Goal: Task Accomplishment & Management: Manage account settings

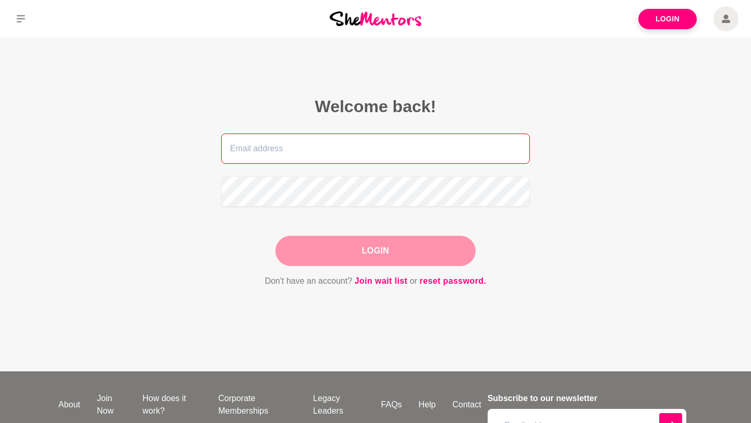
click at [306, 140] on input "email" at bounding box center [375, 149] width 309 height 30
type input "[PERSON_NAME][EMAIL_ADDRESS][DOMAIN_NAME]"
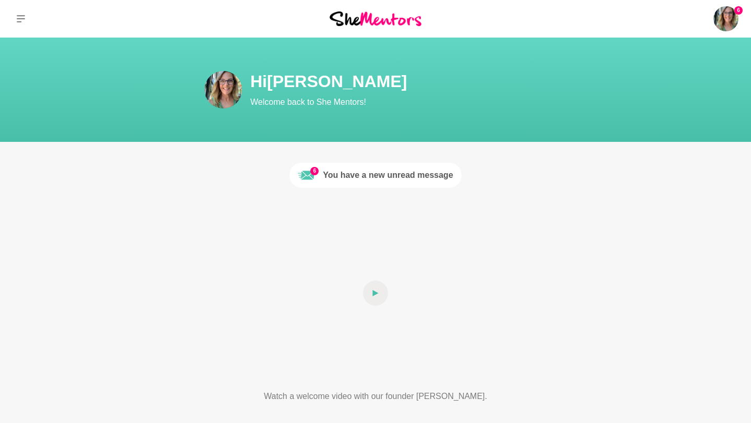
click at [312, 176] on img at bounding box center [306, 175] width 17 height 17
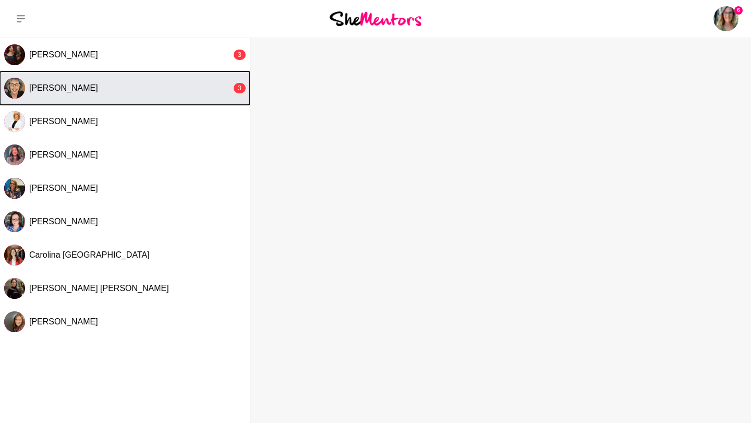
click at [59, 90] on div "[PERSON_NAME]" at bounding box center [130, 88] width 202 height 10
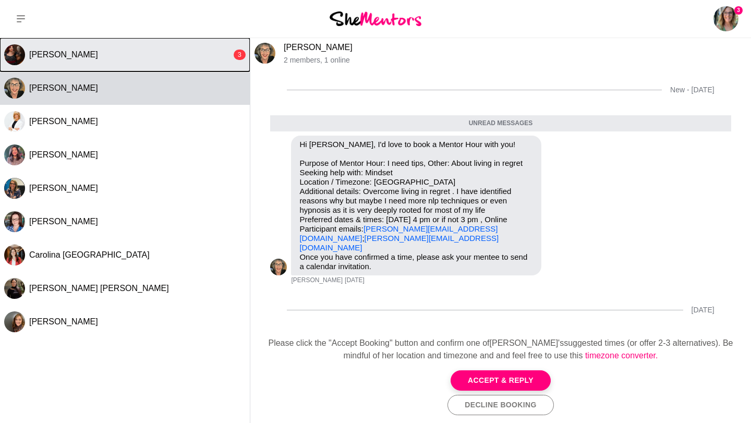
click at [139, 55] on div "[PERSON_NAME]" at bounding box center [130, 55] width 202 height 10
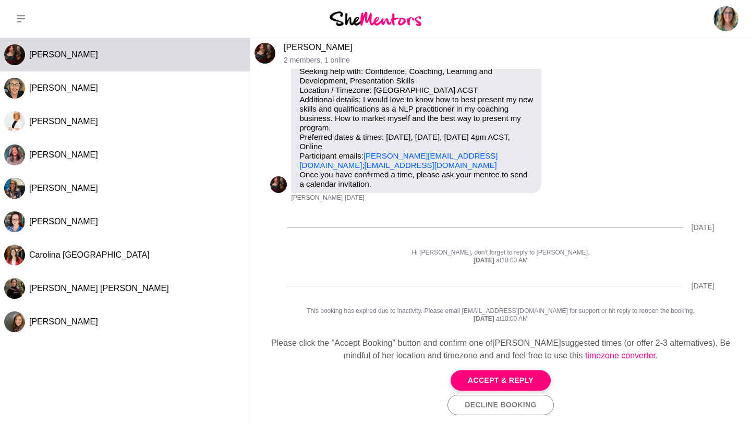
scroll to position [102, 0]
click at [318, 44] on link "[PERSON_NAME]" at bounding box center [318, 47] width 69 height 9
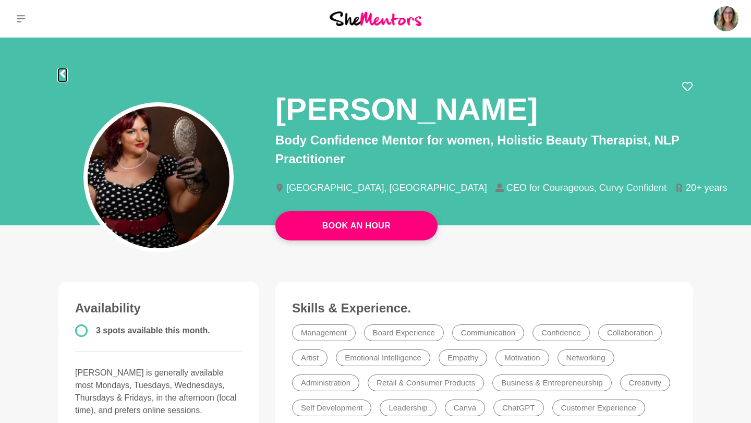
click at [61, 71] on icon at bounding box center [62, 73] width 8 height 8
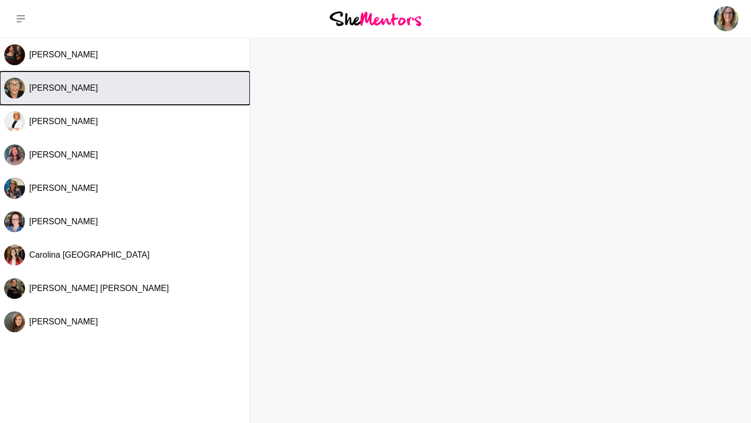
click at [49, 88] on div "[PERSON_NAME]" at bounding box center [137, 88] width 217 height 10
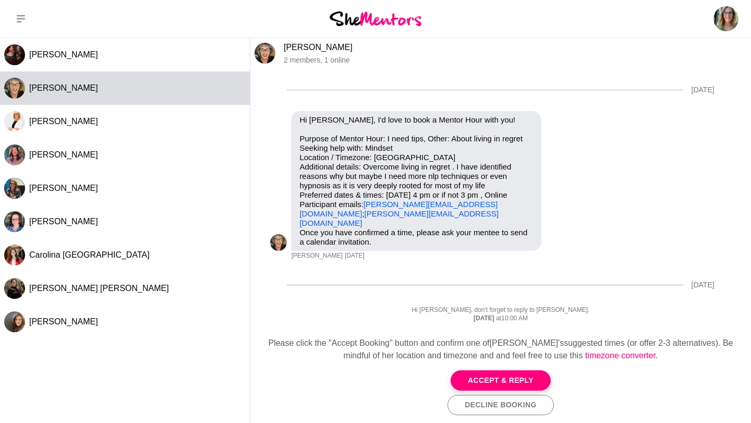
scroll to position [49, 0]
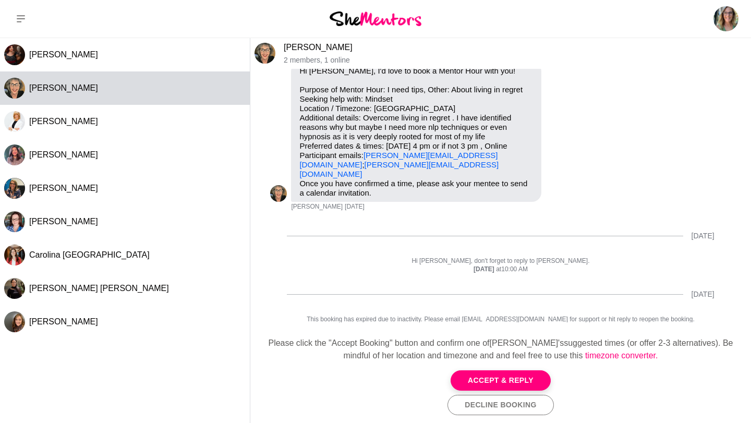
click at [294, 45] on link "[PERSON_NAME]" at bounding box center [318, 47] width 69 height 9
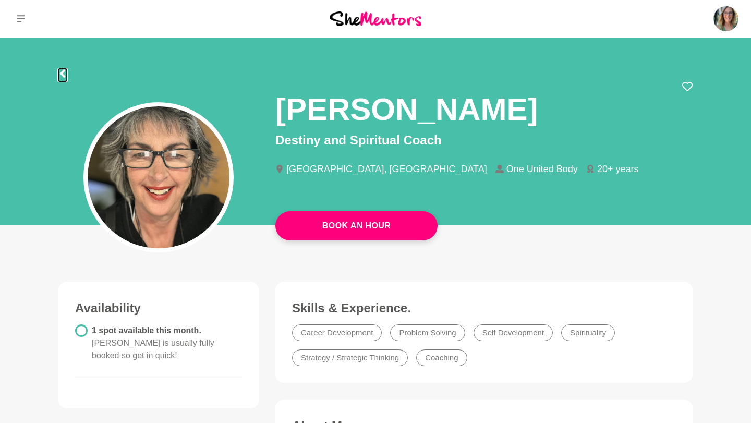
click at [65, 76] on icon at bounding box center [62, 73] width 8 height 8
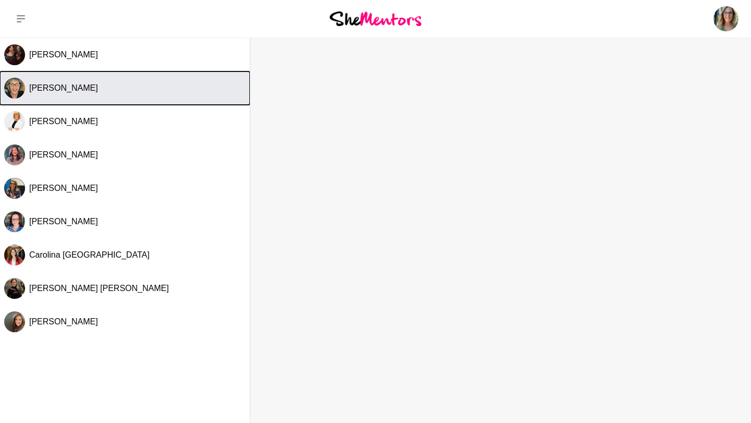
click at [118, 86] on div "[PERSON_NAME]" at bounding box center [137, 88] width 217 height 10
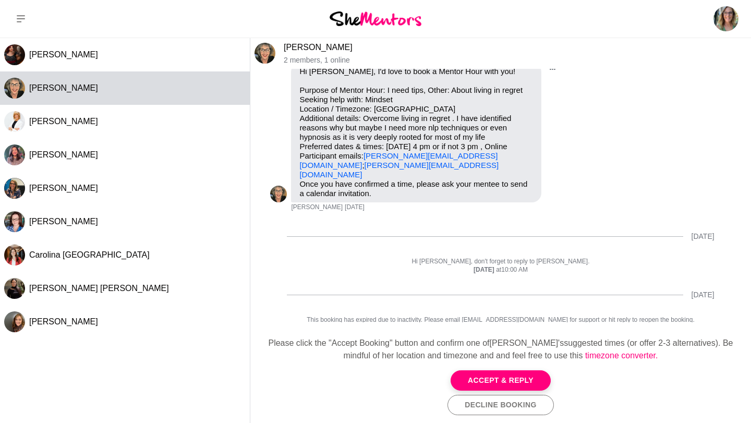
scroll to position [49, 0]
drag, startPoint x: 372, startPoint y: 165, endPoint x: 295, endPoint y: 167, distance: 76.7
click at [295, 167] on div "Hi [PERSON_NAME], I'd love to book a Mentor Hour with you! Purpose of Mentor Ho…" at bounding box center [416, 132] width 250 height 140
copy link "[PERSON_NAME][EMAIL_ADDRESS][DOMAIN_NAME]"
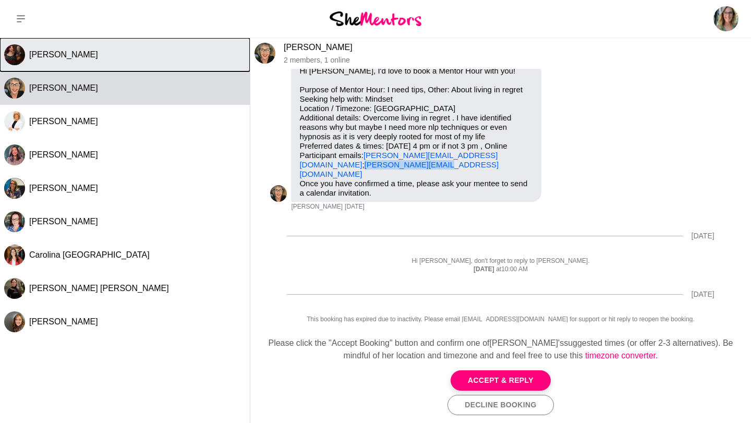
click at [72, 54] on span "[PERSON_NAME]" at bounding box center [63, 54] width 69 height 9
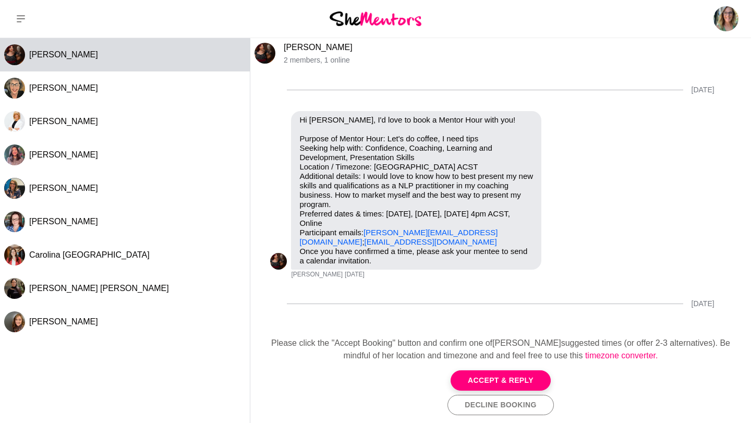
scroll to position [77, 0]
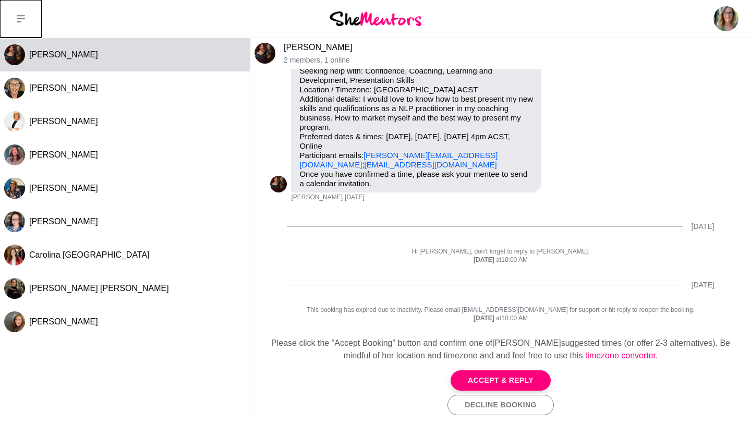
click at [22, 16] on icon at bounding box center [21, 18] width 8 height 7
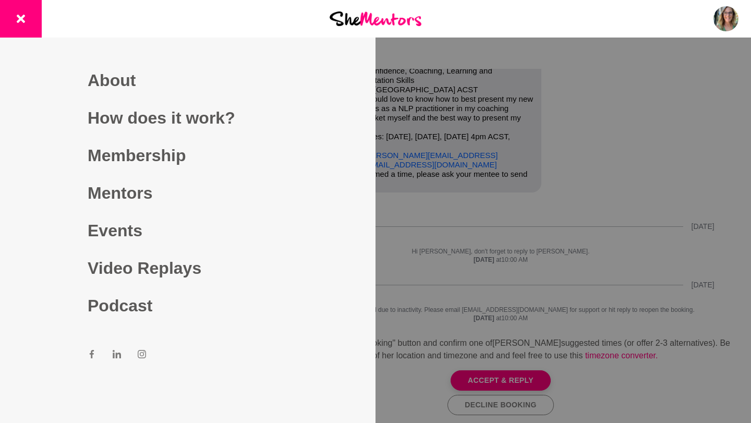
click at [648, 115] on div at bounding box center [375, 211] width 751 height 423
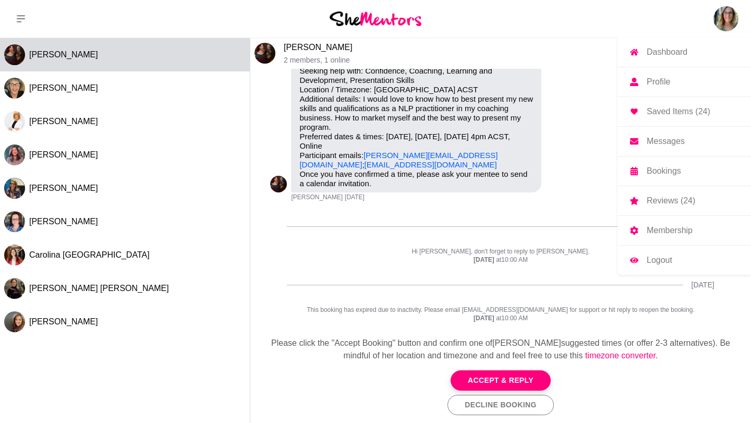
click at [728, 17] on img at bounding box center [726, 18] width 25 height 25
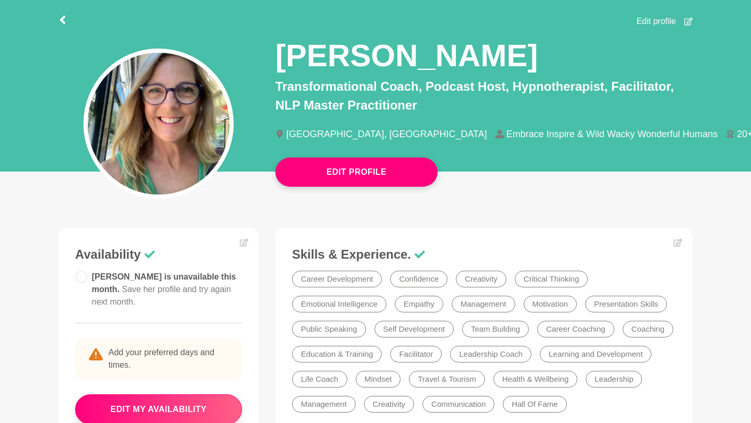
scroll to position [67, 0]
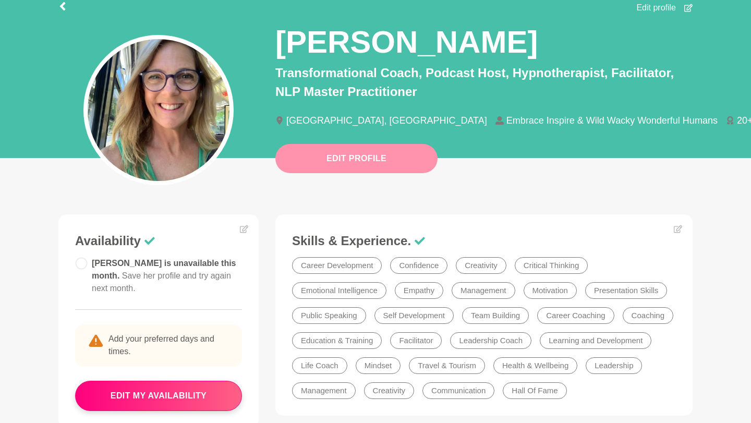
click at [413, 165] on button "Edit Profile" at bounding box center [356, 158] width 162 height 29
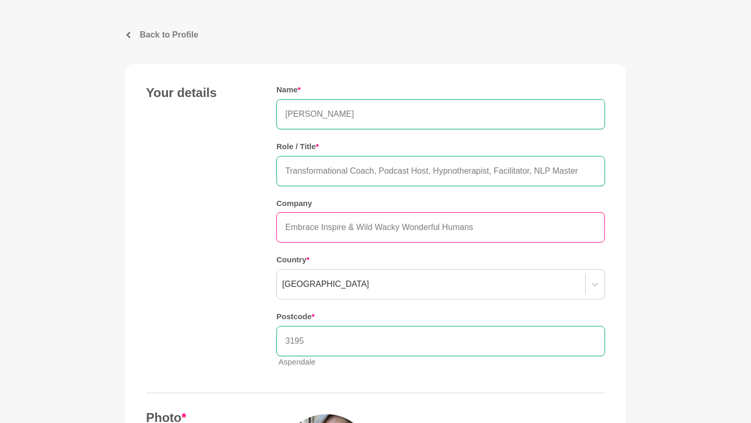
scroll to position [47, 0]
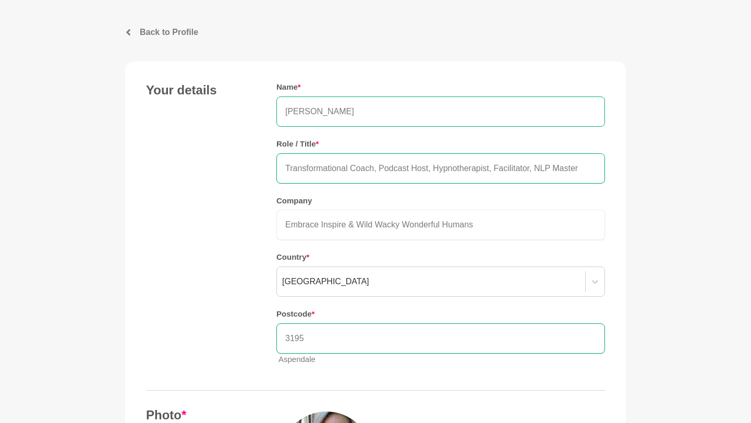
click at [320, 111] on input "[PERSON_NAME]" at bounding box center [440, 112] width 329 height 30
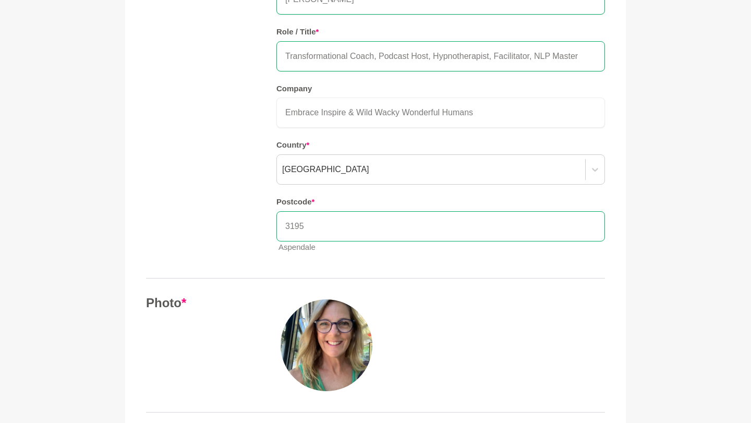
scroll to position [162, 0]
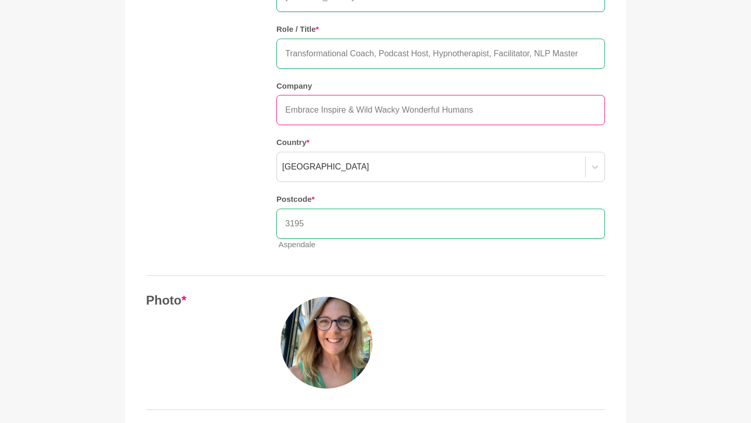
type input "[PERSON_NAME]"
drag, startPoint x: 356, startPoint y: 107, endPoint x: 218, endPoint y: 103, distance: 138.3
click at [218, 103] on div "Your details Name * [PERSON_NAME] Role / Title * Transformational Coach, Podcas…" at bounding box center [375, 113] width 459 height 291
drag, startPoint x: 409, startPoint y: 110, endPoint x: 372, endPoint y: 109, distance: 36.5
click at [372, 109] on input "Wild Wacky Wonderful Humans" at bounding box center [440, 110] width 329 height 30
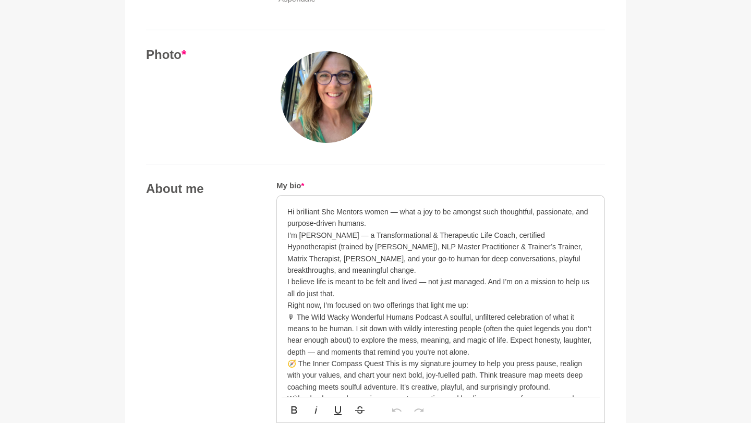
scroll to position [412, 0]
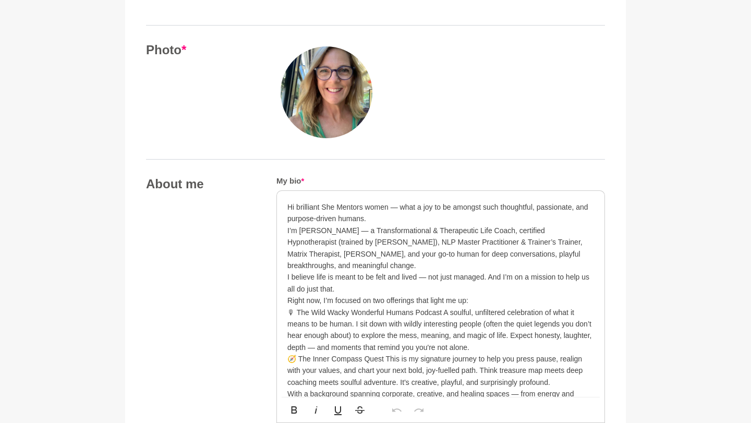
type input "Wild Wacky Wonderful (WiWaWo)"
click at [332, 95] on img at bounding box center [327, 92] width 92 height 92
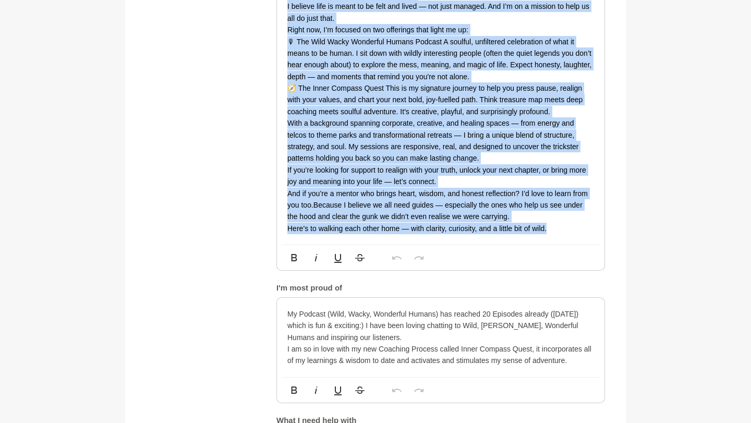
scroll to position [716, 0]
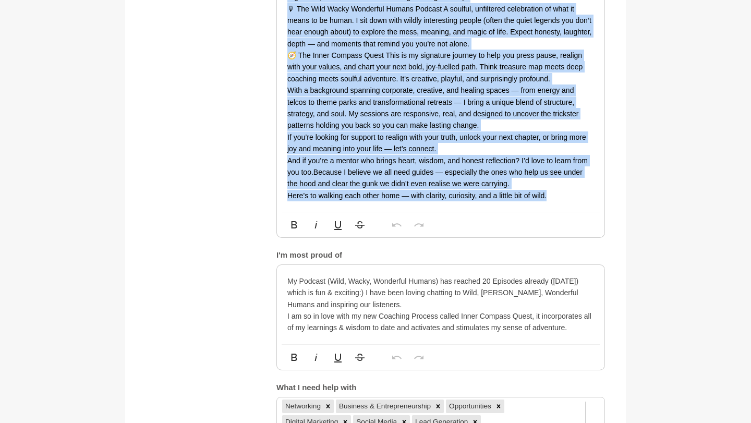
drag, startPoint x: 285, startPoint y: 115, endPoint x: 655, endPoint y: 181, distance: 375.2
click at [655, 181] on main "Back to Profile Your details [PERSON_NAME] Transformational Coach, Podcast Host…" at bounding box center [375, 385] width 751 height 2126
copy div "Lo ipsumdolo Sit Ametcon adipi — elit s doe te in utlabor etdo magnaaliqu, enim…"
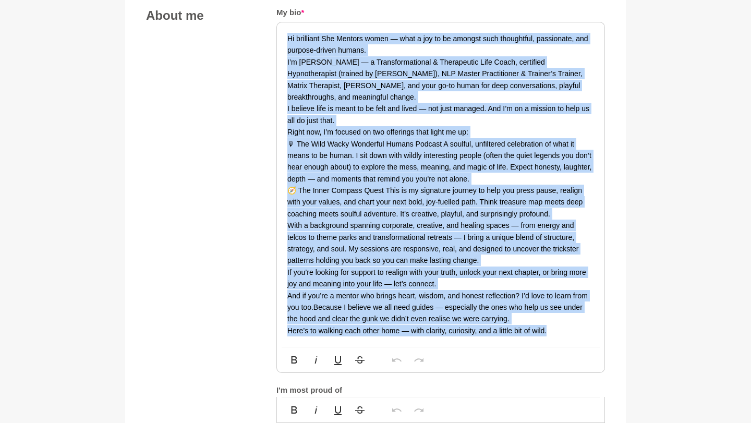
scroll to position [584, 0]
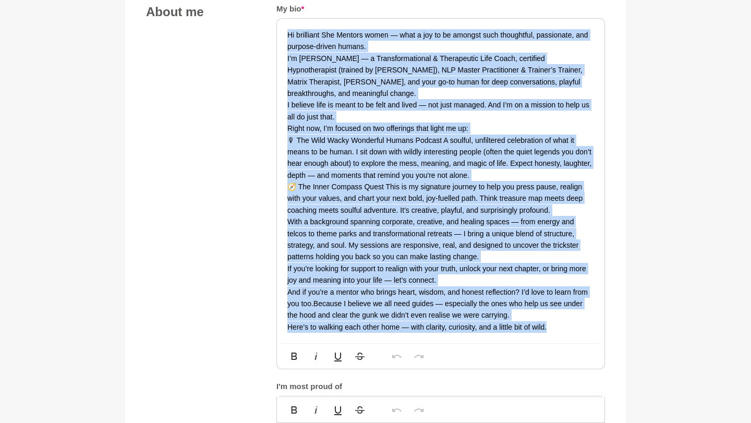
click at [456, 306] on p "And if you’re a mentor who brings heart, wisdom, and honest reflection? I’d lov…" at bounding box center [440, 303] width 307 height 35
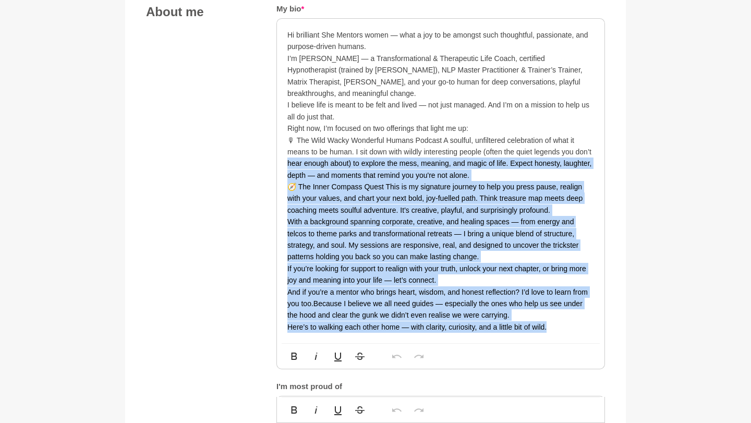
drag, startPoint x: 574, startPoint y: 319, endPoint x: 262, endPoint y: 152, distance: 354.3
click at [262, 152] on div "About me My bio * Hi brilliant She Mentors women — what a joy to be amongst suc…" at bounding box center [375, 307] width 459 height 607
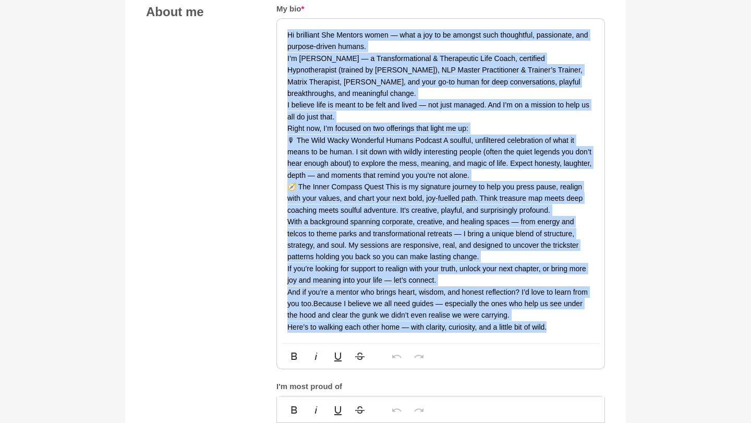
drag, startPoint x: 564, startPoint y: 318, endPoint x: 272, endPoint y: 28, distance: 411.7
click at [272, 28] on div "About me My bio * Hi brilliant She Mentors women — what a joy to be amongst suc…" at bounding box center [375, 307] width 459 height 607
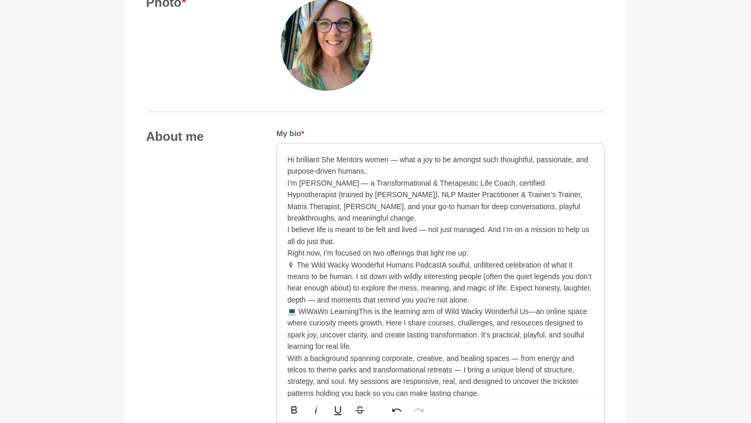
scroll to position [460, 0]
click at [402, 162] on p "Hi brilliant She Mentors women — what a joy to be amongst such thoughtful, pass…" at bounding box center [440, 164] width 307 height 23
click at [336, 185] on p "I’m [PERSON_NAME] — a Transformational & Therapeutic Life Coach, certified Hypn…" at bounding box center [440, 200] width 307 height 47
click at [428, 223] on p "I believe life is meant to be felt and lived — not just managed. And I’m on a m…" at bounding box center [440, 234] width 307 height 23
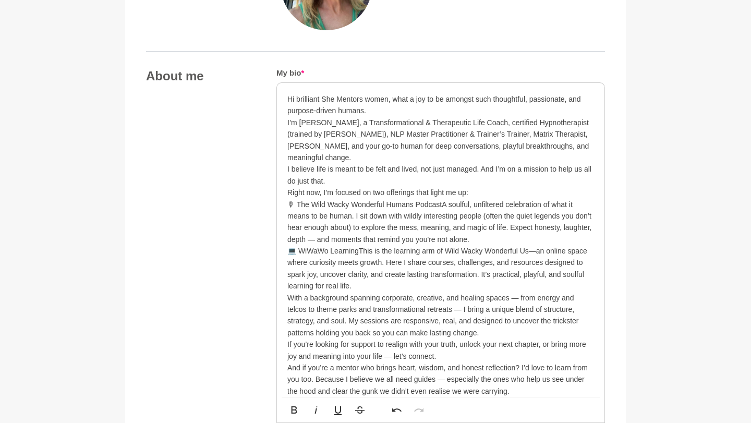
scroll to position [522, 0]
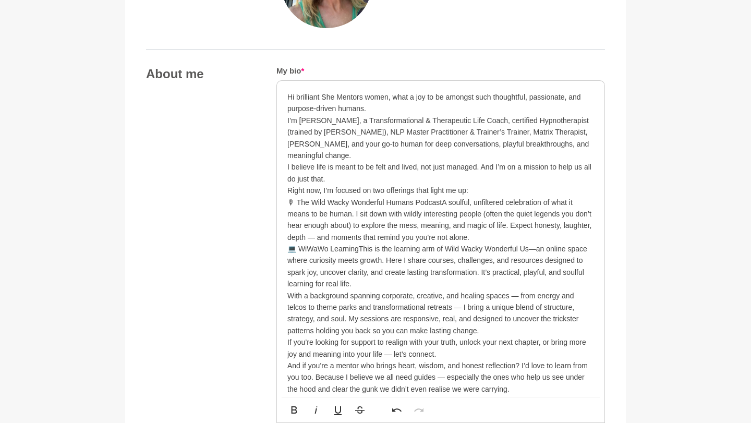
click at [296, 197] on p "🎙 The Wild Wacky Wonderful Humans PodcastA soulful, unfiltered celebration of w…" at bounding box center [440, 220] width 307 height 47
click at [432, 197] on p "The Wild Wacky Wonderful Humans PodcastA soulful, unfiltered celebration of wha…" at bounding box center [440, 220] width 307 height 47
click at [392, 203] on p "The Wild Wacky Wonderful Humans Podcast: A soulful, unfiltered celebration of w…" at bounding box center [440, 220] width 307 height 47
click at [581, 212] on p "The Wild Wacky Wonderful Humans Podcast: A soulful, unfiltered celebration of w…" at bounding box center [440, 220] width 307 height 47
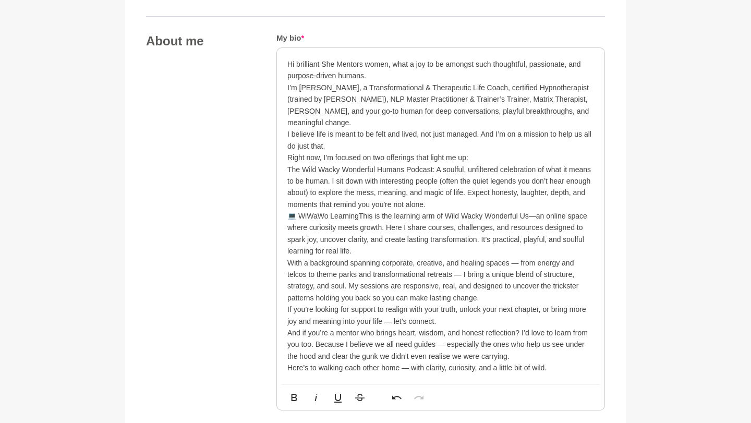
scroll to position [578, 0]
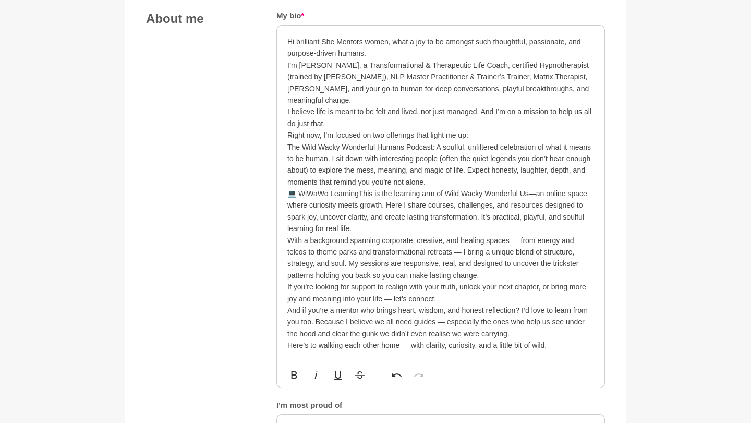
click at [298, 188] on p "💻 WiWaWo LearningThis is the learning arm of Wild Wacky Wonderful Us—an online …" at bounding box center [440, 211] width 307 height 47
click at [448, 168] on p "The Wild Wacky Wonderful Humans Podcast: A soulful, unfiltered celebration of w…" at bounding box center [440, 164] width 307 height 47
click at [347, 188] on p "WiWaWo LearningThis is the learning arm of Wild Wacky Wonderful Us—an online sp…" at bounding box center [440, 211] width 307 height 47
click at [530, 188] on p "WiWaWo Learning: This is the learning arm of Wild Wacky Wonderful Us—an online …" at bounding box center [440, 211] width 307 height 47
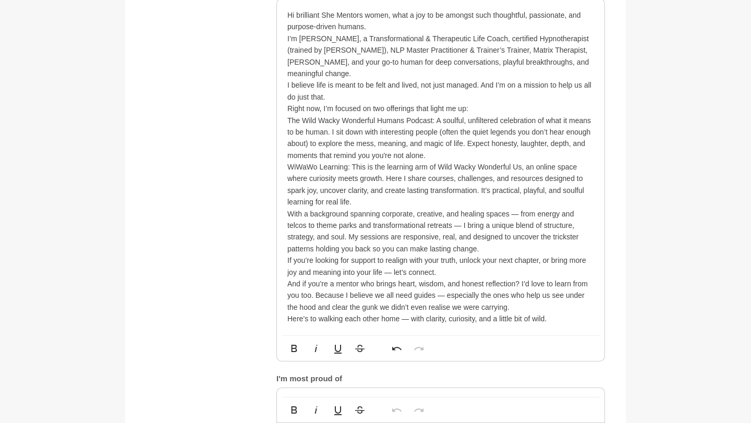
scroll to position [610, 0]
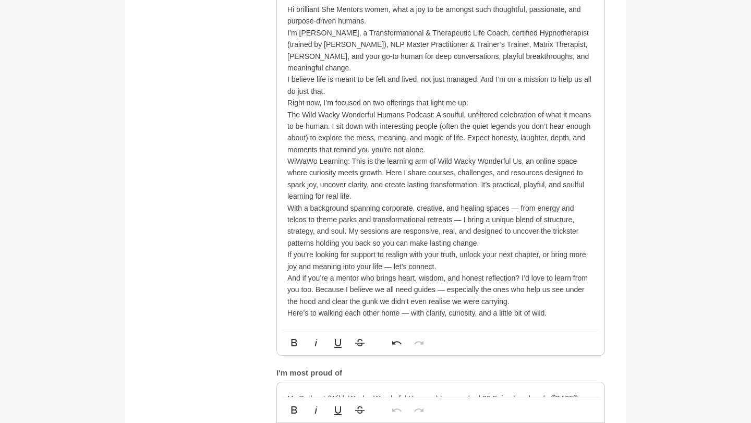
click at [520, 202] on p "With a background spanning corporate, creative, and healing spaces — from energ…" at bounding box center [440, 225] width 307 height 47
click at [442, 208] on p "With a background spanning corporate, creative, and healing spaces, from energy…" at bounding box center [440, 225] width 307 height 47
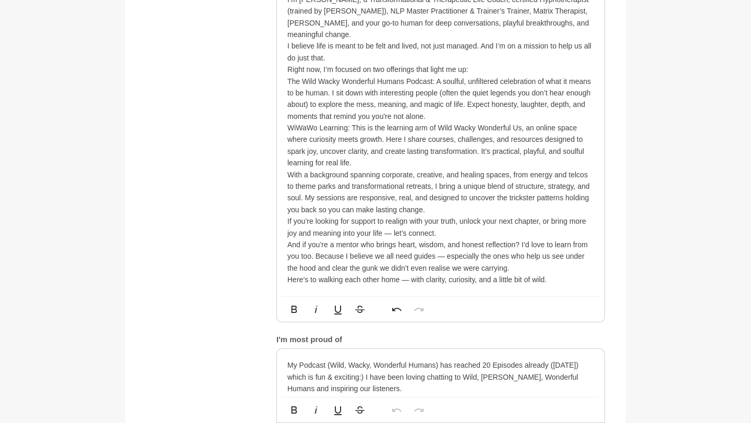
scroll to position [646, 0]
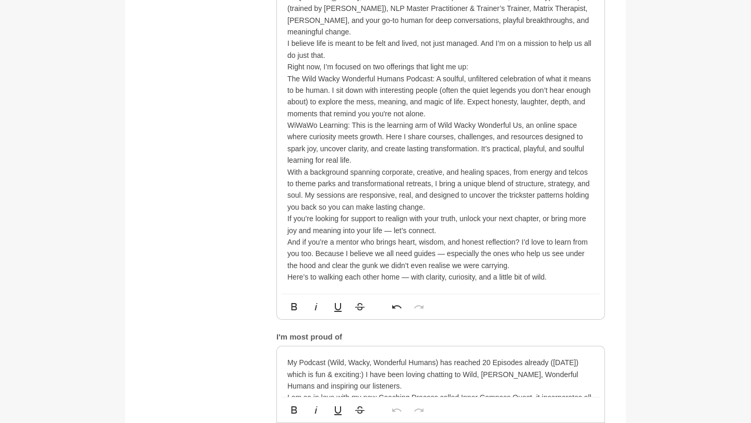
click at [393, 220] on p "If you’re looking for support to realign with your truth, unlock your next chap…" at bounding box center [440, 224] width 307 height 23
click at [448, 243] on p "And if you’re a mentor who brings heart, wisdom, and honest reflection? I’d lov…" at bounding box center [440, 253] width 307 height 35
click at [410, 271] on p "Here’s to walking each other home — with clarity, curiosity, and a little bit o…" at bounding box center [440, 276] width 307 height 11
drag, startPoint x: 400, startPoint y: 265, endPoint x: 285, endPoint y: 265, distance: 114.3
click at [285, 265] on div "Hi brilliant She Mentors women, what a joy to be amongst such thoughtful, passi…" at bounding box center [441, 125] width 328 height 336
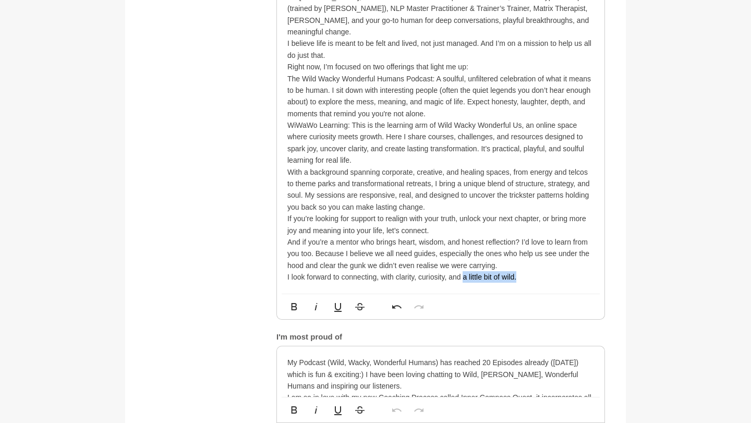
drag, startPoint x: 528, startPoint y: 265, endPoint x: 461, endPoint y: 266, distance: 67.3
click at [461, 271] on p "I look forward to connecting, with clarity, curiosity, and a little bit of wild." at bounding box center [440, 276] width 307 height 11
click at [304, 236] on p "And if you’re a mentor who brings heart, wisdom, and honest reflection? I’d lov…" at bounding box center [440, 253] width 307 height 35
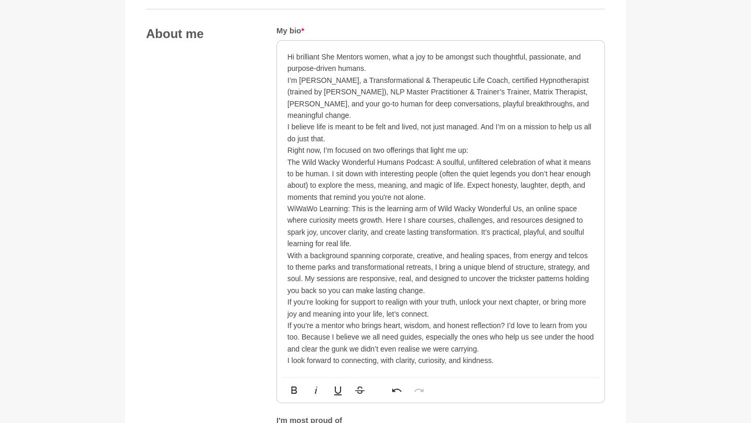
scroll to position [560, 0]
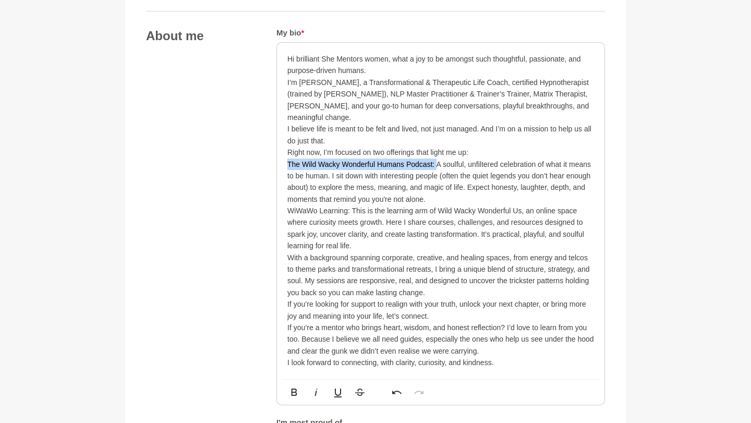
drag, startPoint x: 437, startPoint y: 152, endPoint x: 286, endPoint y: 150, distance: 150.8
click at [286, 150] on div "Hi brilliant She Mentors women, what a joy to be amongst such thoughtful, passi…" at bounding box center [441, 211] width 328 height 336
click at [291, 386] on icon "button" at bounding box center [294, 392] width 13 height 13
click at [304, 160] on strong "The Wild Wacky Wonderful Humans Podcast:" at bounding box center [365, 164] width 157 height 8
click at [338, 58] on p "Hi brilliant She Mentors women, what a joy to be amongst such thoughtful, passi…" at bounding box center [440, 64] width 307 height 23
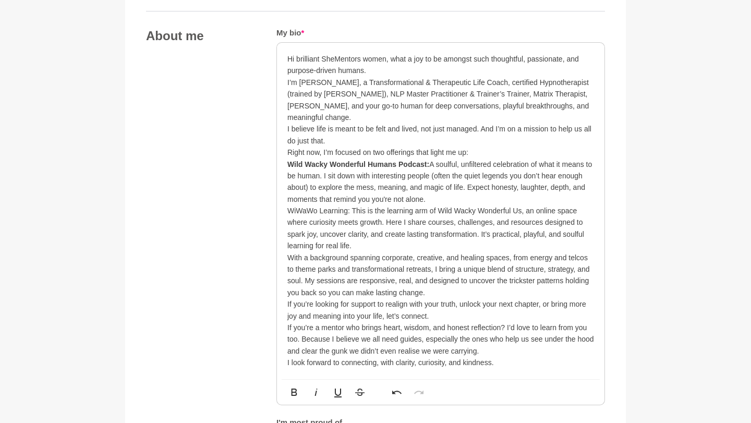
click at [372, 56] on p "Hi brilliant SheMentors women, what a joy to be amongst such thoughtful, passio…" at bounding box center [440, 64] width 307 height 23
drag, startPoint x: 371, startPoint y: 104, endPoint x: 303, endPoint y: 105, distance: 68.9
click at [303, 105] on p "I’m [PERSON_NAME], a Transformational & Therapeutic Life Coach, certified Hypno…" at bounding box center [440, 100] width 307 height 47
drag, startPoint x: 466, startPoint y: 143, endPoint x: 371, endPoint y: 142, distance: 95.0
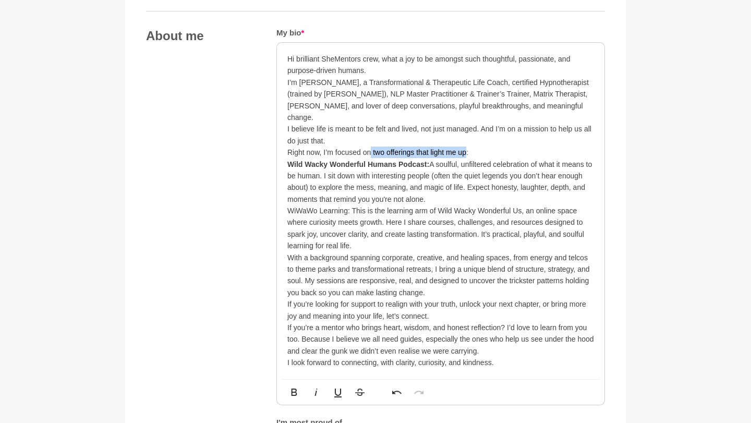
click at [371, 147] on p "Right now, I’m focused on two offerings that light me up:" at bounding box center [440, 152] width 307 height 11
click at [444, 190] on p "Wild Wacky Wonderful Humans Podcast: A soulful, unfiltered celebration of what …" at bounding box center [440, 182] width 307 height 47
drag, startPoint x: 351, startPoint y: 200, endPoint x: 286, endPoint y: 198, distance: 64.2
click at [286, 198] on div "Hi brilliant SheMentors crew, what a joy to be amongst such thoughtful, passion…" at bounding box center [441, 211] width 328 height 336
click at [297, 386] on icon "button" at bounding box center [294, 392] width 13 height 13
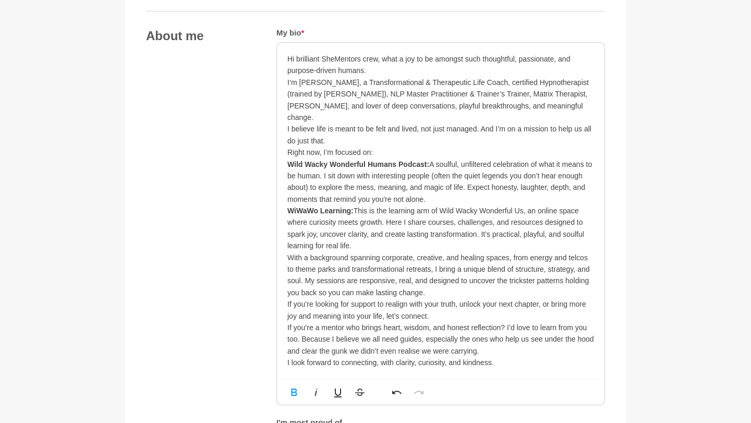
click at [418, 205] on p "WiWaWo Learning: This is the learning arm of Wild Wacky Wonderful Us, an online…" at bounding box center [440, 228] width 307 height 47
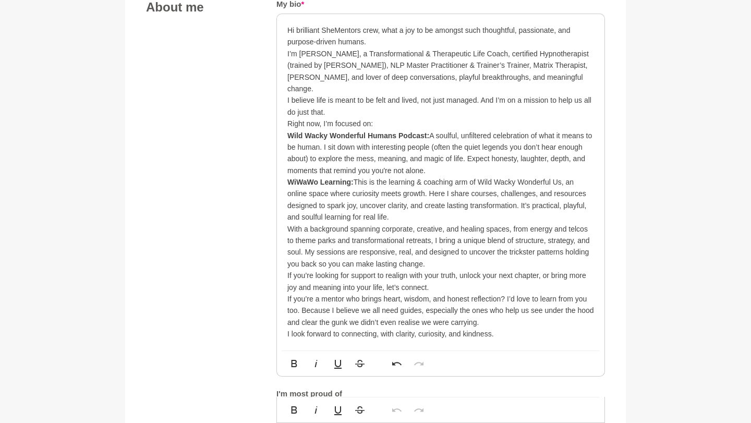
scroll to position [590, 0]
click at [330, 182] on p "WiWaWo Learning: This is the learning & coaching arm of Wild Wacky Wonderful Us…" at bounding box center [440, 198] width 307 height 47
click at [497, 222] on p "With a background spanning corporate, creative, and healing spaces, from energy…" at bounding box center [440, 245] width 307 height 47
drag, startPoint x: 544, startPoint y: 215, endPoint x: 504, endPoint y: 215, distance: 40.2
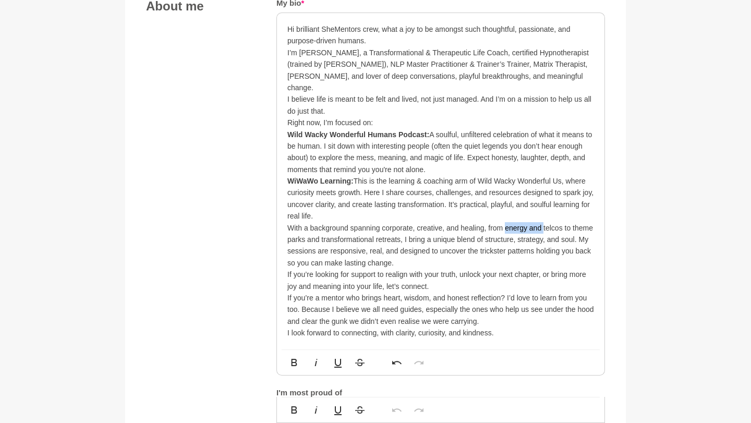
click at [504, 222] on p "With a background spanning corporate, creative, and healing, from energy and te…" at bounding box center [440, 245] width 307 height 47
click at [534, 222] on p "With a background spanning corporate, creative, and healing, from telcos to the…" at bounding box center [440, 245] width 307 height 47
click at [389, 227] on p "With a background spanning corporate, creative, and healing, from telcos to ene…" at bounding box center [440, 245] width 307 height 47
click at [317, 240] on p "With a background spanning corporate, creative, and healing, from telcos to ene…" at bounding box center [440, 245] width 307 height 47
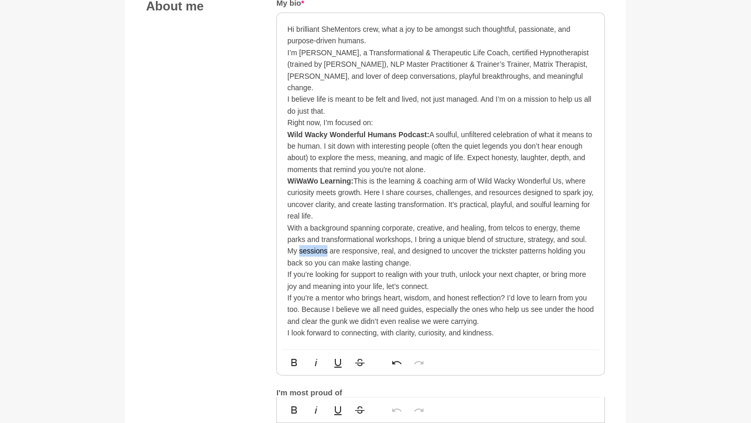
click at [317, 240] on p "With a background spanning corporate, creative, and healing, from telcos to ene…" at bounding box center [440, 245] width 307 height 47
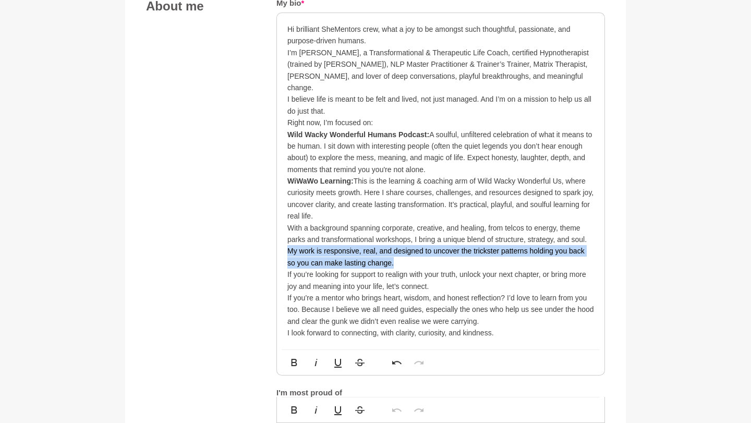
drag, startPoint x: 400, startPoint y: 249, endPoint x: 279, endPoint y: 240, distance: 120.9
click at [279, 240] on div "Hi brilliant SheMentors crew, what a joy to be amongst such thoughtful, passion…" at bounding box center [441, 181] width 328 height 336
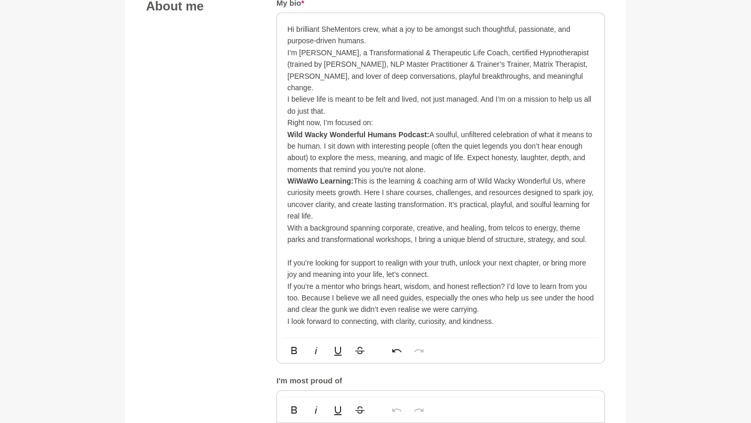
click at [463, 261] on p "If you’re looking for support to realign with your truth, unlock your next chap…" at bounding box center [440, 268] width 307 height 23
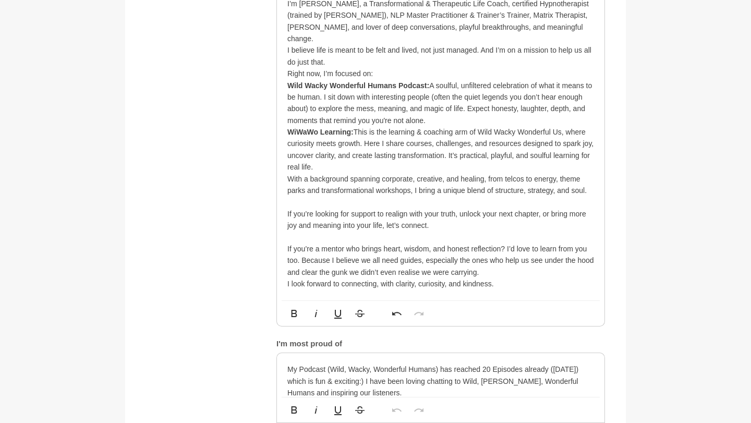
scroll to position [642, 0]
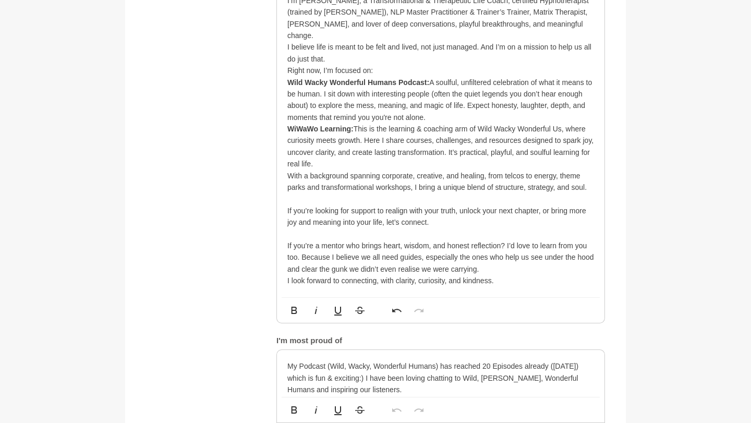
click at [507, 240] on p "If you’re a mentor who brings heart, wisdom, and honest reflection? I’d love to…" at bounding box center [440, 257] width 307 height 35
click at [313, 245] on p "If you’re a mentor who brings heart, wisdom, and honest reflection, I’d love to…" at bounding box center [440, 257] width 307 height 35
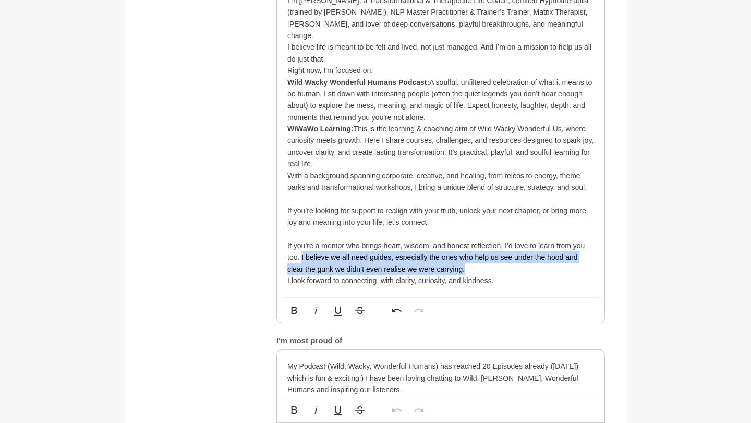
drag, startPoint x: 533, startPoint y: 256, endPoint x: 302, endPoint y: 244, distance: 231.4
click at [301, 244] on p "If you’re a mentor who brings heart, wisdom, and honest reflection, I’d love to…" at bounding box center [440, 257] width 307 height 35
copy p "I believe we all need guides, especially the ones who help us see under the hoo…"
click at [394, 258] on p "If you’re a mentor who brings heart, wisdom, and honest reflection, I’d love to…" at bounding box center [440, 257] width 307 height 35
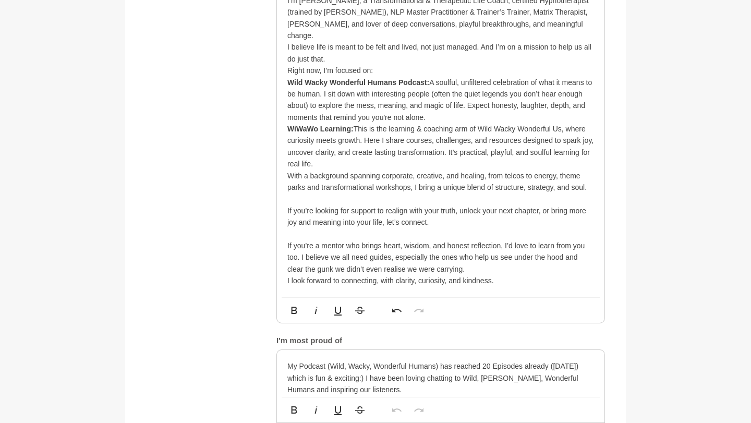
click at [440, 246] on p "If you’re a mentor who brings heart, wisdom, and honest reflection, I’d love to…" at bounding box center [440, 257] width 307 height 35
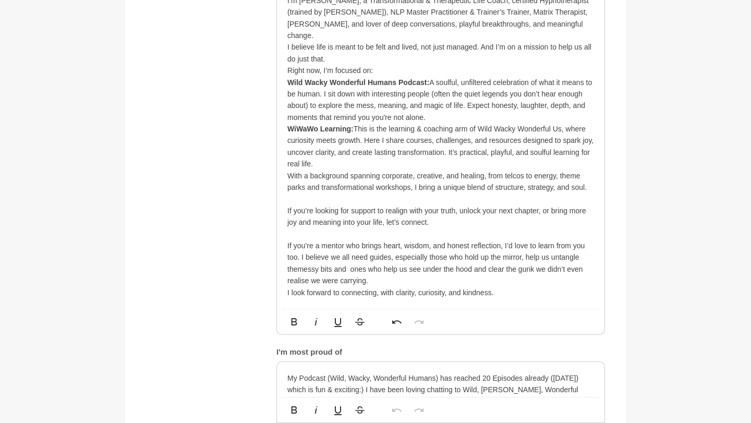
click at [296, 257] on p "If you’re a mentor who brings heart, wisdom, and honest reflection, I’d love to…" at bounding box center [440, 263] width 307 height 47
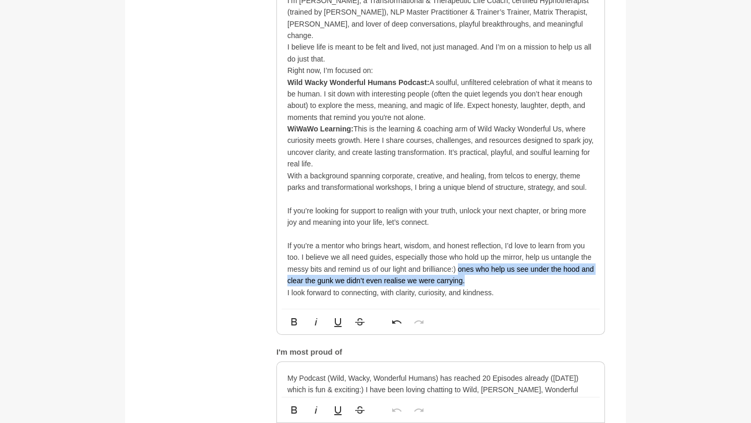
drag, startPoint x: 475, startPoint y: 270, endPoint x: 457, endPoint y: 259, distance: 21.0
click at [457, 260] on p "If you’re a mentor who brings heart, wisdom, and honest reflection, I’d love to…" at bounding box center [440, 263] width 307 height 47
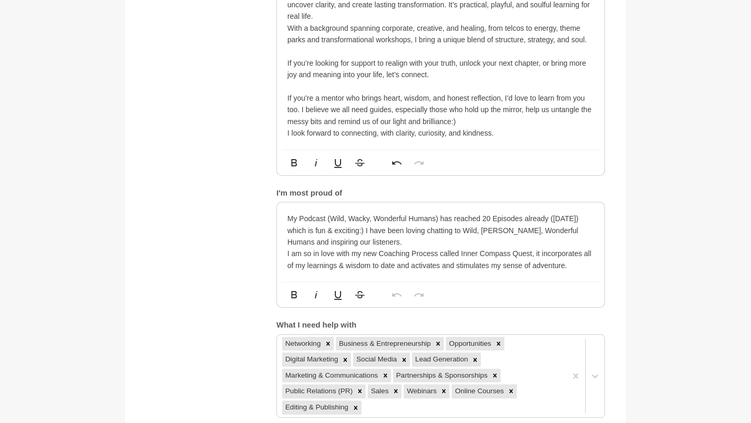
scroll to position [793, 0]
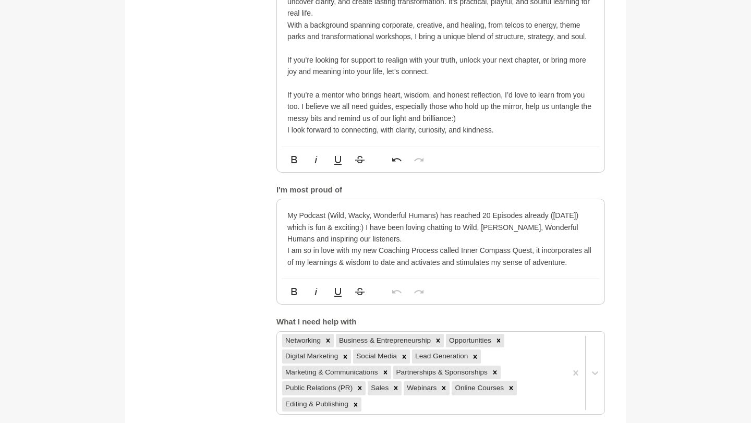
click at [292, 94] on p "If you’re a mentor who brings heart, wisdom, and honest reflection, I’d love to…" at bounding box center [440, 106] width 307 height 35
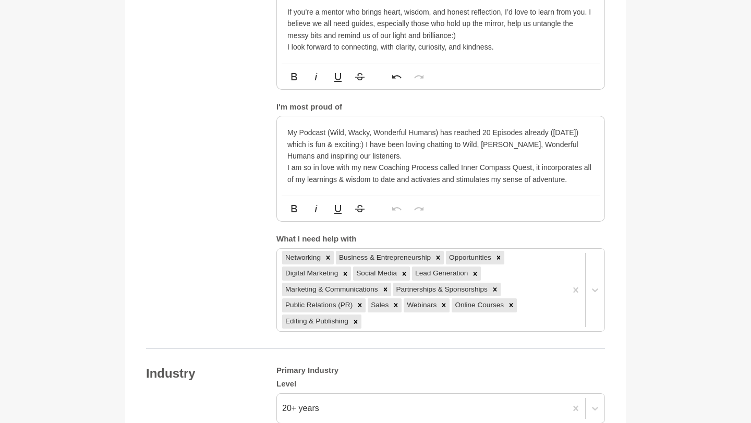
scroll to position [877, 0]
drag, startPoint x: 593, startPoint y: 119, endPoint x: 439, endPoint y: 120, distance: 153.9
click at [439, 126] on p "My Podcast (Wild, Wacky, Wonderful Humans) has reached 20 Episodes already ([DA…" at bounding box center [440, 143] width 307 height 35
click at [515, 133] on p "My Podcast (Wild, Wacky, Wonderful Humans) We have completed season One and get…" at bounding box center [440, 143] width 307 height 35
click at [395, 143] on p "My Podcast (Wild, Wacky, Wonderful Humans) We have completed season One and get…" at bounding box center [440, 143] width 307 height 35
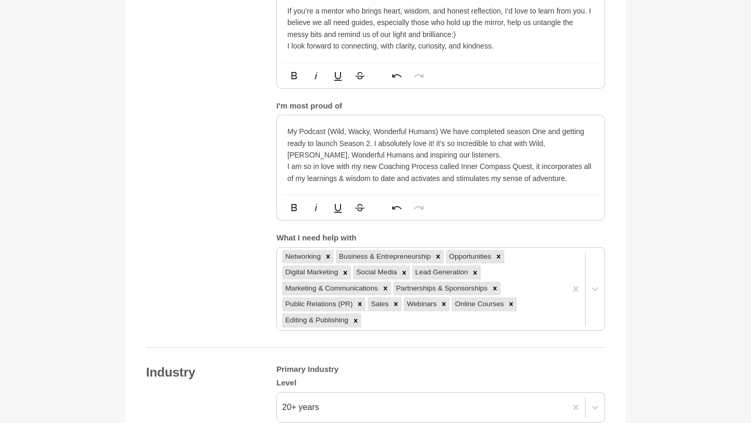
click at [393, 142] on p "My Podcast (Wild, Wacky, Wonderful Humans) We have completed season One and get…" at bounding box center [440, 143] width 307 height 35
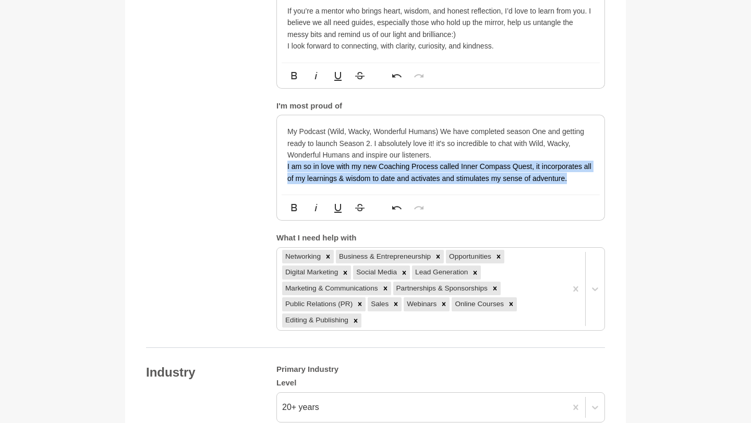
drag, startPoint x: 577, startPoint y: 167, endPoint x: 273, endPoint y: 155, distance: 303.9
click at [273, 155] on div "About me My bio * Hi brilliant SheMentors crew, what a joy to be amongst such t…" at bounding box center [375, 21] width 459 height 619
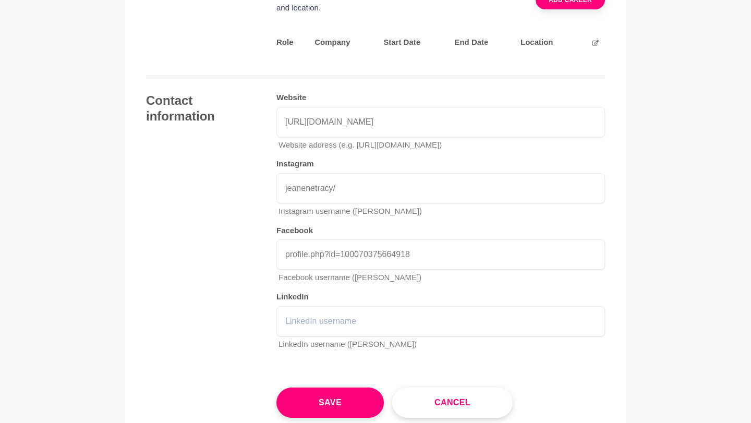
scroll to position [1674, 0]
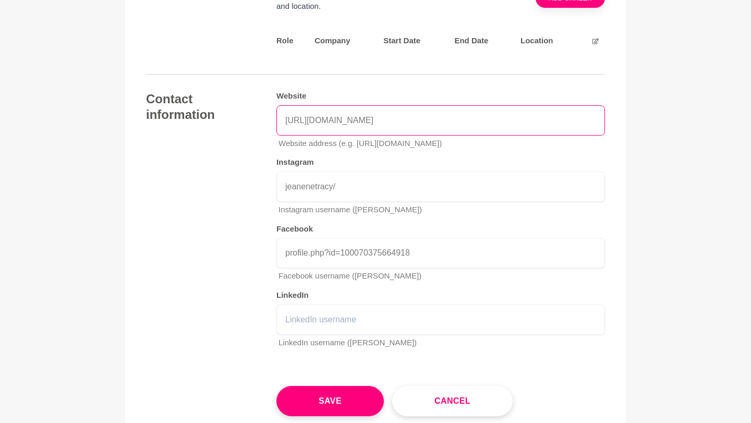
click at [413, 127] on input "[URL][DOMAIN_NAME]" at bounding box center [440, 120] width 329 height 30
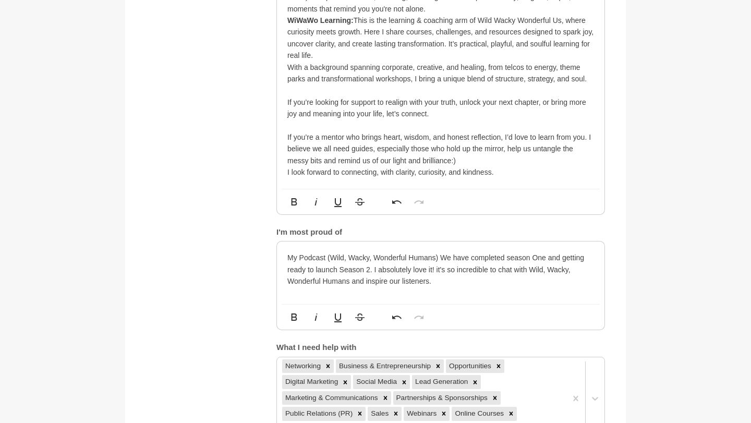
scroll to position [752, 0]
type input "[URL][DOMAIN_NAME]"
click at [369, 258] on p "My Podcast (Wild, Wacky, Wonderful Humans) We have completed season One and get…" at bounding box center [440, 267] width 307 height 35
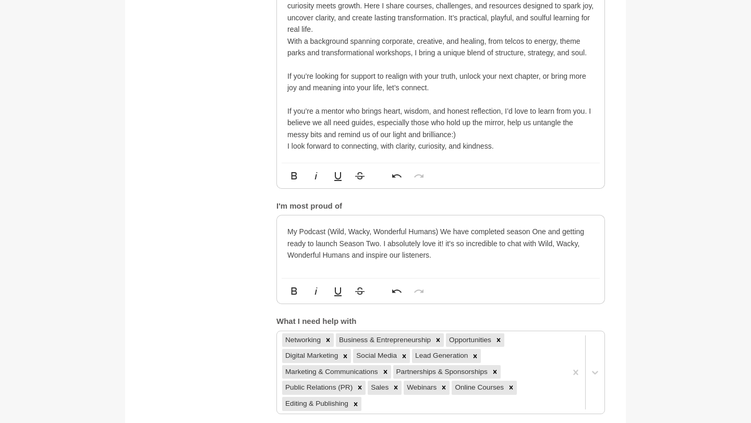
scroll to position [778, 0]
click at [382, 259] on div "My Podcast (Wild, Wacky, Wonderful Humans) We have completed season One and get…" at bounding box center [441, 245] width 328 height 63
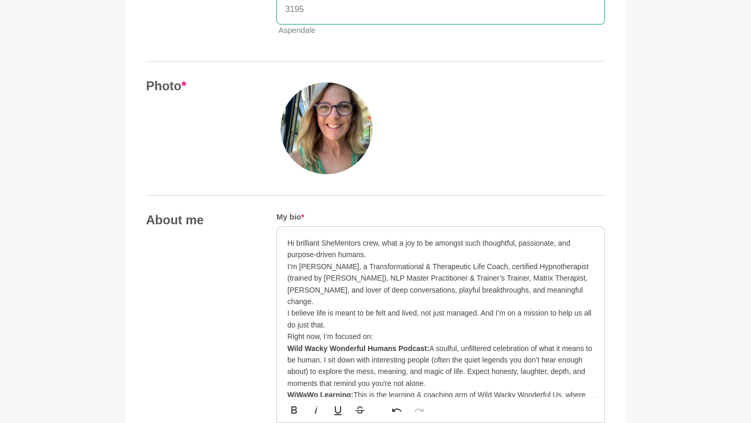
scroll to position [372, 0]
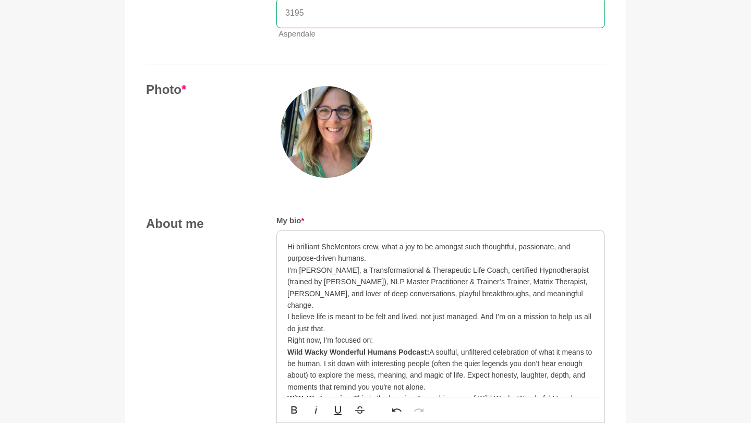
click at [317, 127] on img at bounding box center [327, 132] width 92 height 92
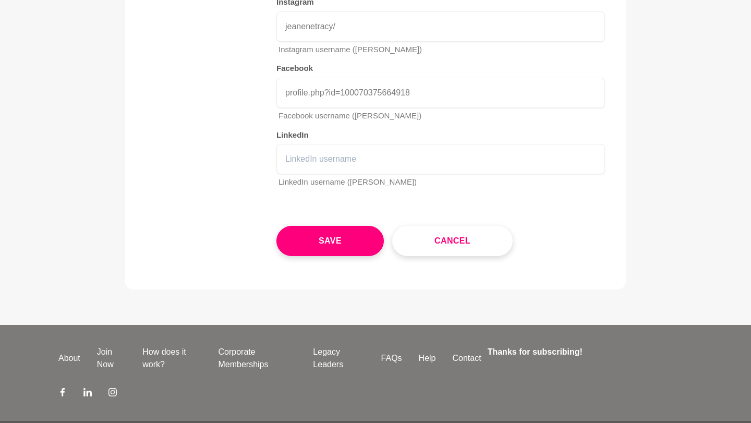
scroll to position [1883, 0]
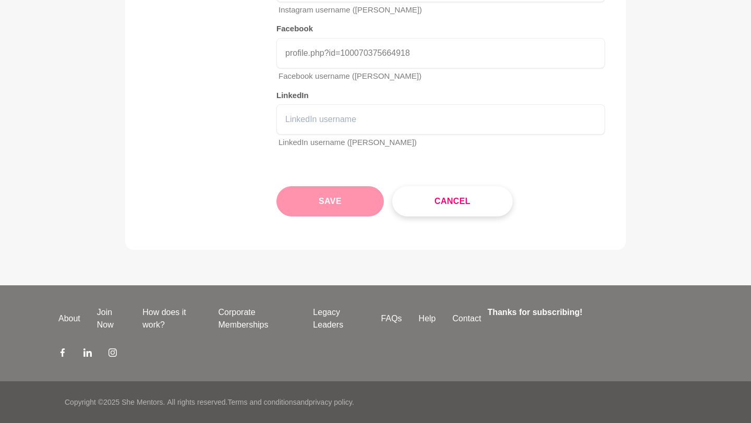
click at [322, 202] on button "Save" at bounding box center [329, 201] width 107 height 30
